Goal: Download file/media

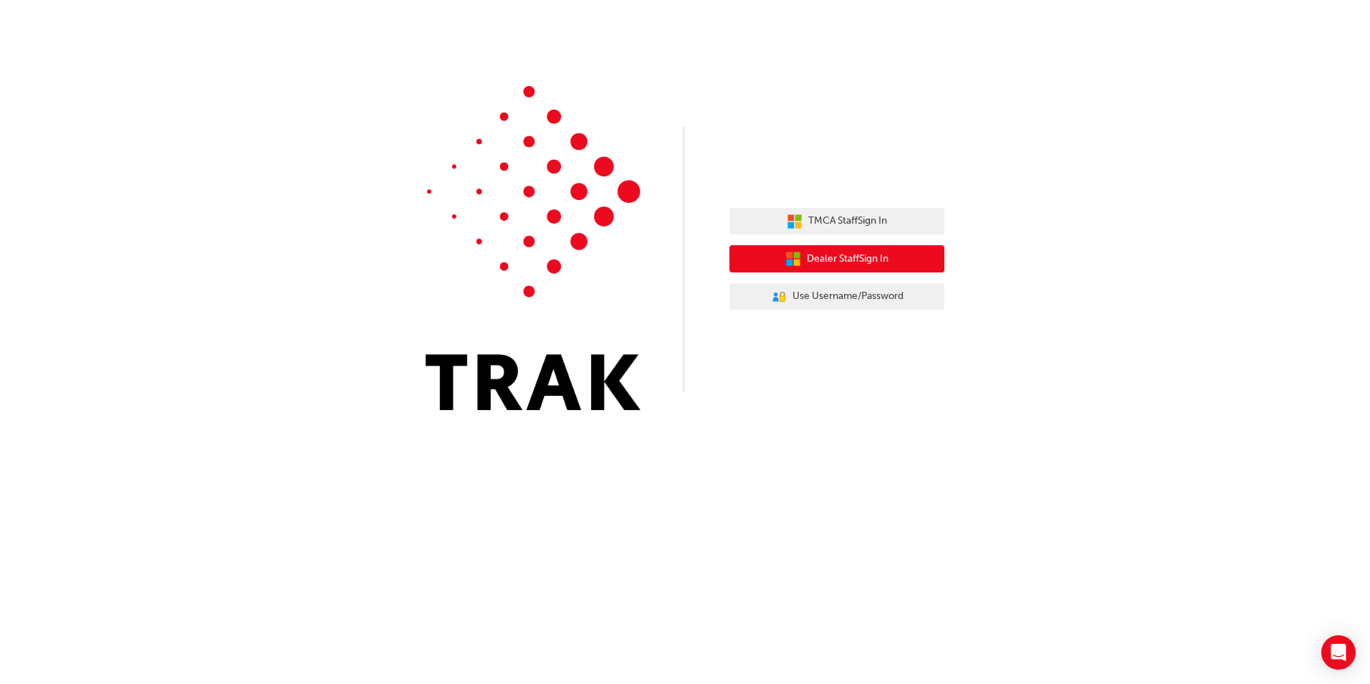
click at [782, 254] on button "Dealer Staff Sign In" at bounding box center [837, 258] width 215 height 27
